Goal: Information Seeking & Learning: Learn about a topic

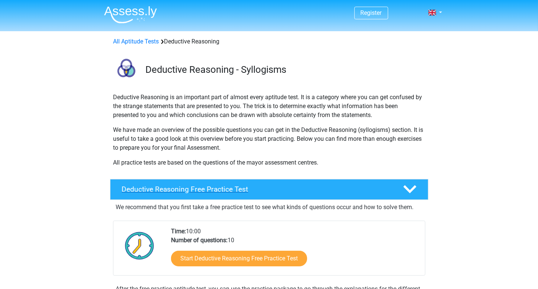
click at [195, 180] on div "Deductive Reasoning Free Practice Test" at bounding box center [269, 189] width 318 height 21
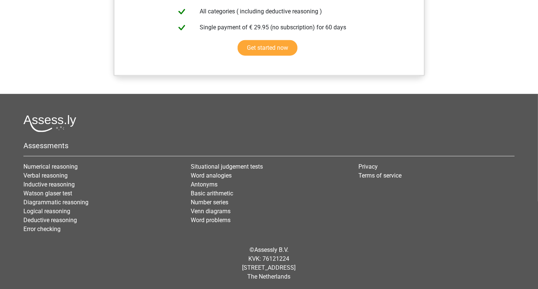
scroll to position [302, 0]
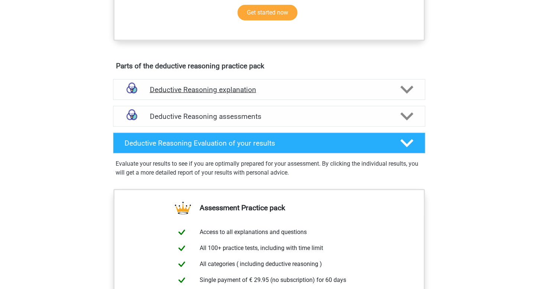
click at [324, 87] on h4 "Deductive Reasoning explanation" at bounding box center [269, 90] width 239 height 9
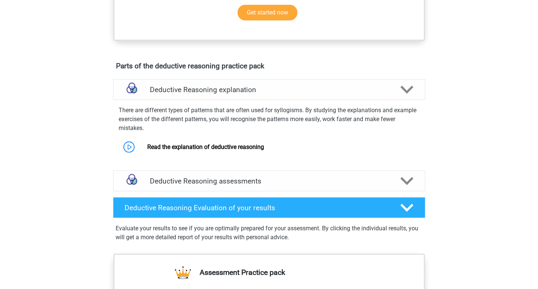
scroll to position [49, 0]
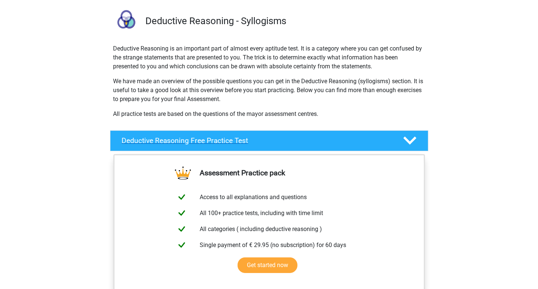
click at [408, 136] on icon at bounding box center [409, 140] width 13 height 13
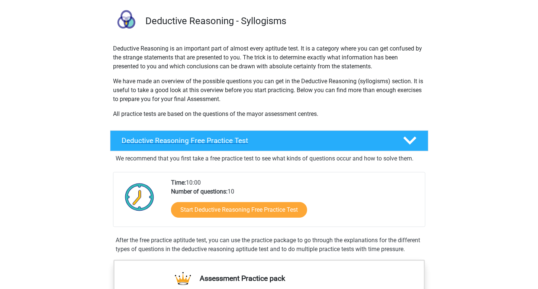
click at [308, 149] on div "Deductive Reasoning Free Practice Test" at bounding box center [269, 141] width 318 height 21
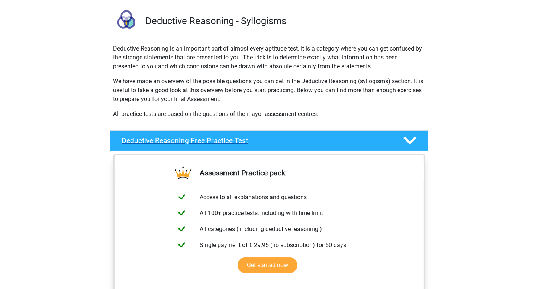
click at [228, 142] on h4 "Deductive Reasoning Free Practice Test" at bounding box center [256, 140] width 269 height 9
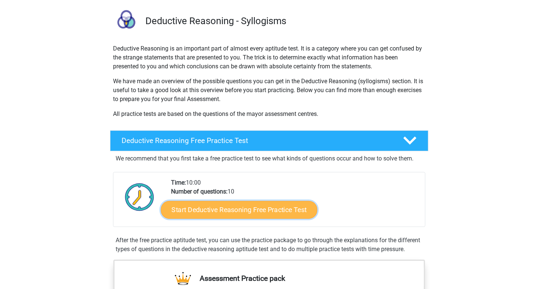
click at [211, 209] on link "Start Deductive Reasoning Free Practice Test" at bounding box center [239, 210] width 157 height 18
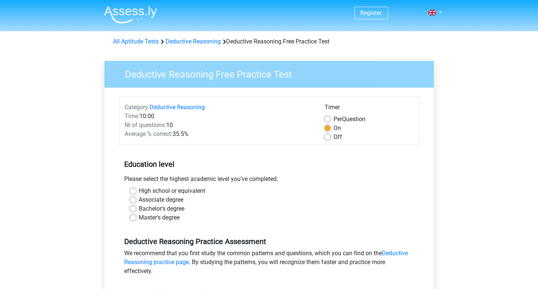
click at [134, 214] on div "Master's degree" at bounding box center [269, 217] width 278 height 9
click at [139, 206] on label "Bachelor's degree" at bounding box center [162, 209] width 46 height 9
click at [134, 206] on input "Bachelor's degree" at bounding box center [133, 208] width 6 height 7
radio input "true"
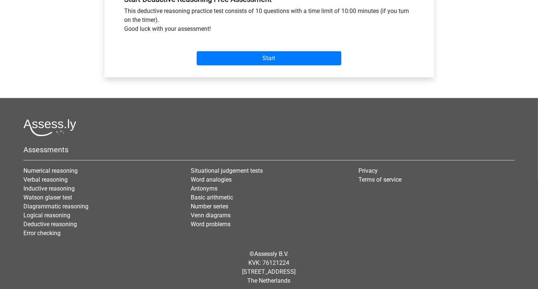
scroll to position [297, 0]
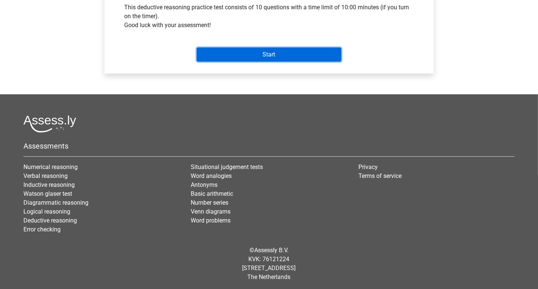
click at [242, 58] on input "Start" at bounding box center [269, 55] width 145 height 14
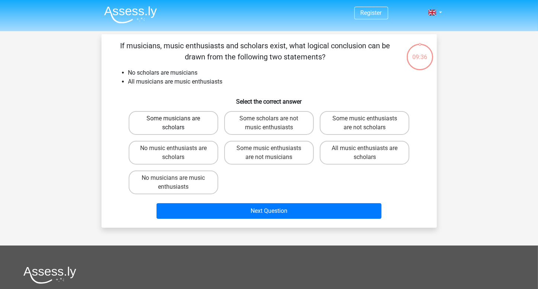
click at [164, 113] on label "Some musicians are scholars" at bounding box center [174, 123] width 90 height 24
click at [173, 119] on input "Some musicians are scholars" at bounding box center [175, 121] width 5 height 5
radio input "true"
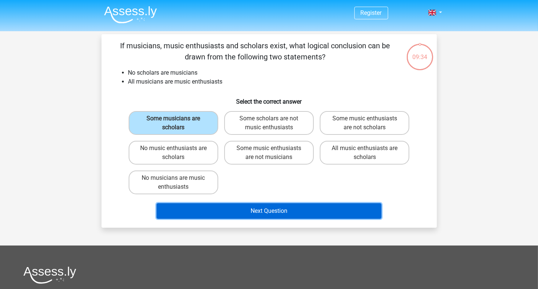
click at [302, 209] on button "Next Question" at bounding box center [269, 211] width 225 height 16
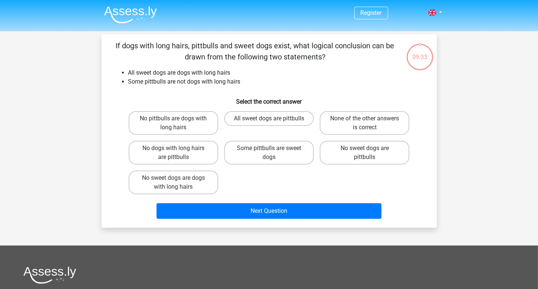
scroll to position [34, 0]
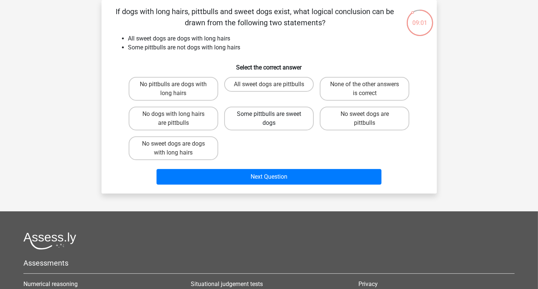
click at [263, 121] on label "Some pittbulls are sweet dogs" at bounding box center [269, 119] width 90 height 24
click at [269, 119] on input "Some pittbulls are sweet dogs" at bounding box center [271, 116] width 5 height 5
radio input "true"
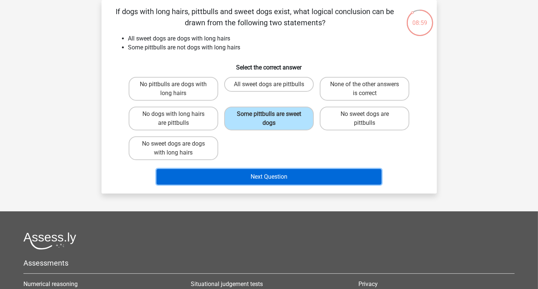
click at [270, 179] on button "Next Question" at bounding box center [269, 177] width 225 height 16
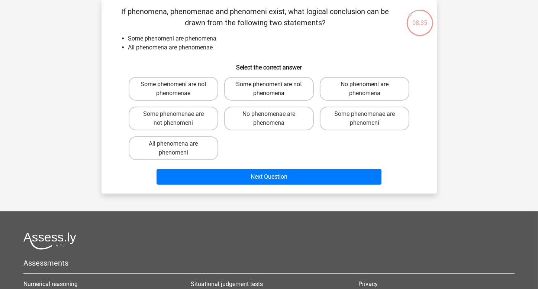
click at [259, 87] on label "Some phenomeni are not phenomena" at bounding box center [269, 89] width 90 height 24
click at [269, 87] on input "Some phenomeni are not phenomena" at bounding box center [271, 86] width 5 height 5
radio input "true"
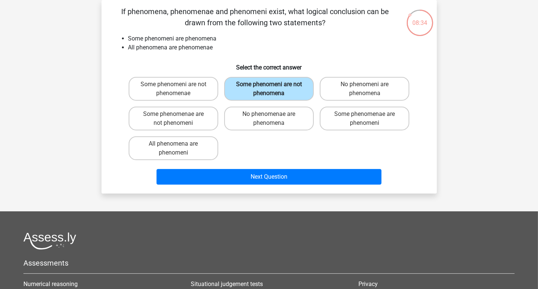
click at [259, 87] on label "Some phenomeni are not phenomena" at bounding box center [269, 89] width 90 height 24
click at [269, 87] on input "Some phenomeni are not phenomena" at bounding box center [271, 86] width 5 height 5
click at [352, 124] on label "Some phenomenae are phenomeni" at bounding box center [365, 119] width 90 height 24
click at [365, 119] on input "Some phenomenae are phenomeni" at bounding box center [367, 116] width 5 height 5
radio input "true"
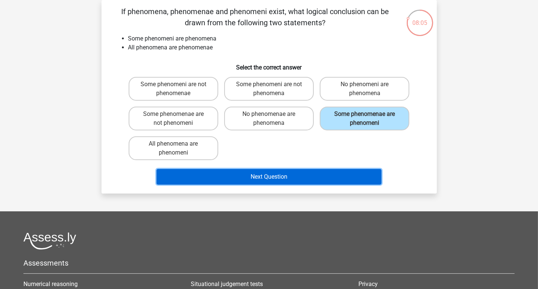
click at [302, 176] on button "Next Question" at bounding box center [269, 177] width 225 height 16
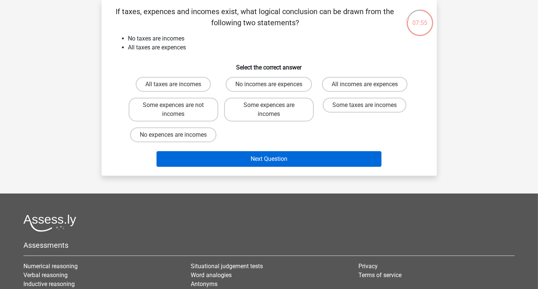
drag, startPoint x: 302, startPoint y: 176, endPoint x: 167, endPoint y: 157, distance: 136.7
click at [167, 157] on div "Register Nederlands English" at bounding box center [269, 178] width 538 height 424
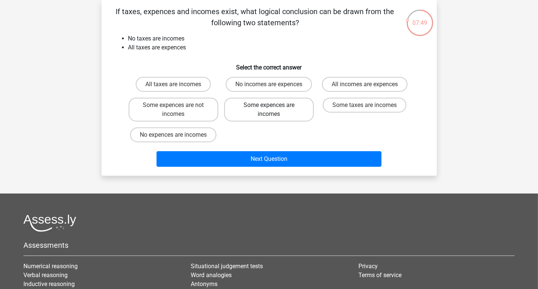
click at [274, 113] on label "Some expences are incomes" at bounding box center [269, 110] width 90 height 24
click at [274, 110] on input "Some expences are incomes" at bounding box center [271, 107] width 5 height 5
radio input "true"
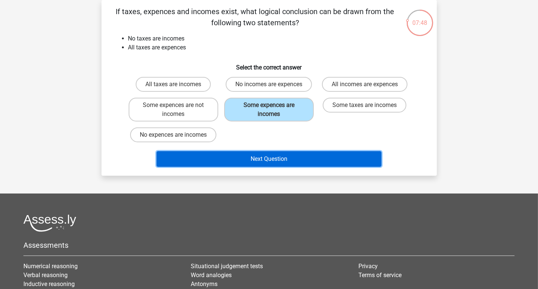
click at [286, 161] on button "Next Question" at bounding box center [269, 159] width 225 height 16
